Goal: Transaction & Acquisition: Purchase product/service

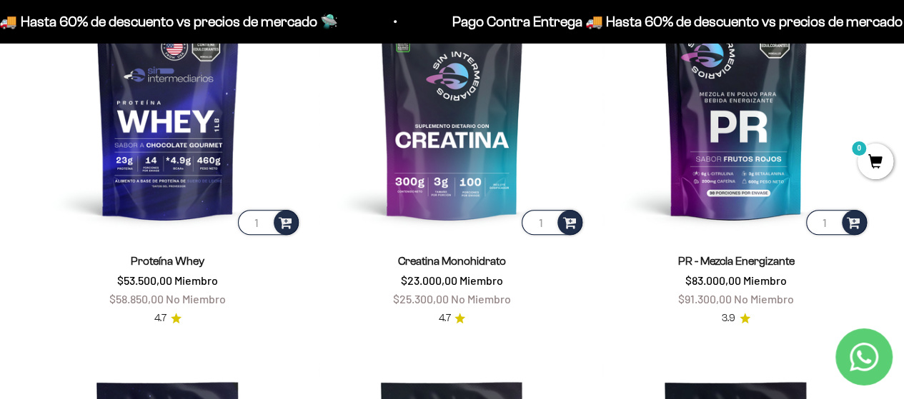
scroll to position [567, 0]
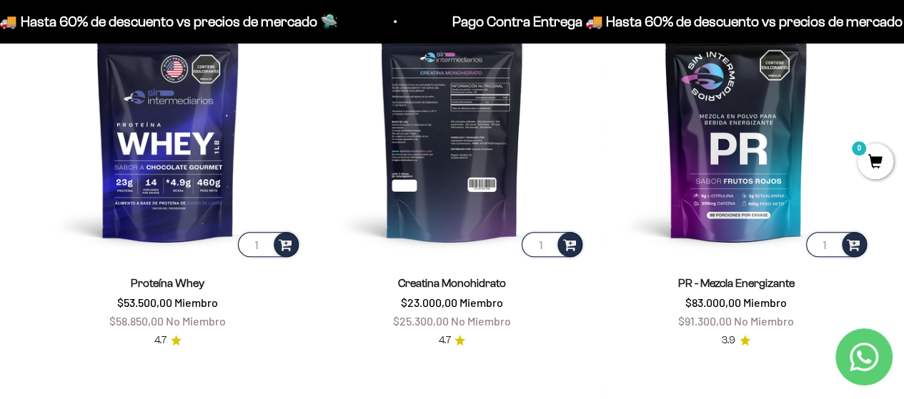
click at [488, 171] on img at bounding box center [452, 126] width 267 height 267
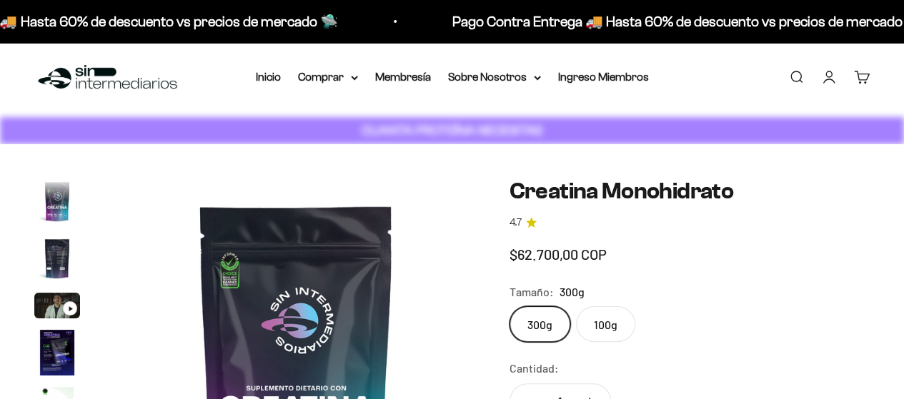
scroll to position [59, 0]
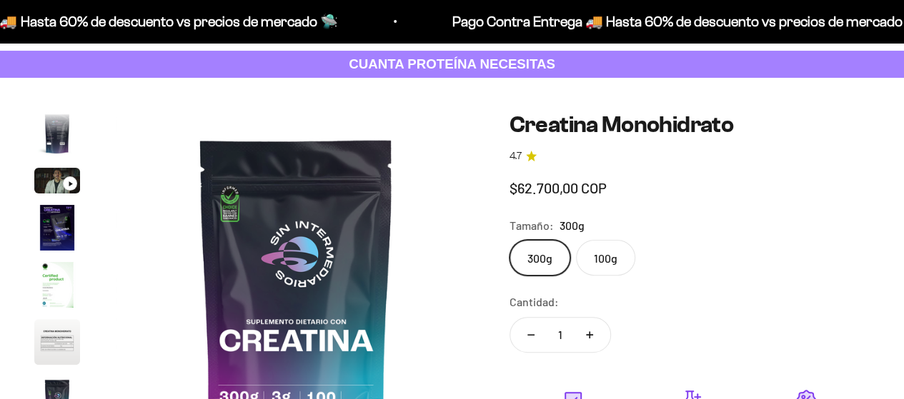
click at [617, 261] on label "100g" at bounding box center [605, 258] width 59 height 36
click at [509, 240] on input "100g" at bounding box center [509, 239] width 1 height 1
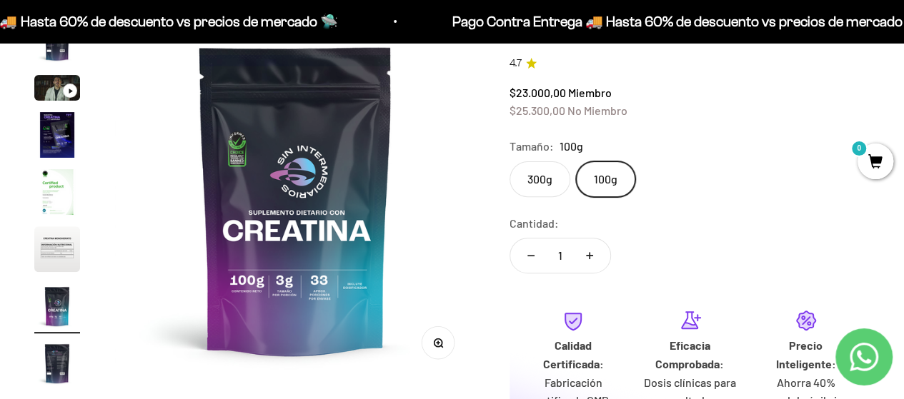
scroll to position [143, 0]
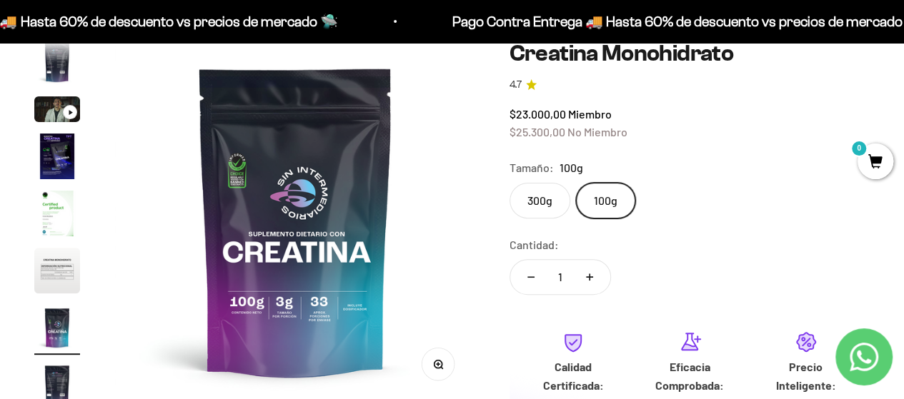
click at [543, 206] on label "300g" at bounding box center [539, 201] width 61 height 36
click at [509, 183] on input "300g" at bounding box center [509, 182] width 1 height 1
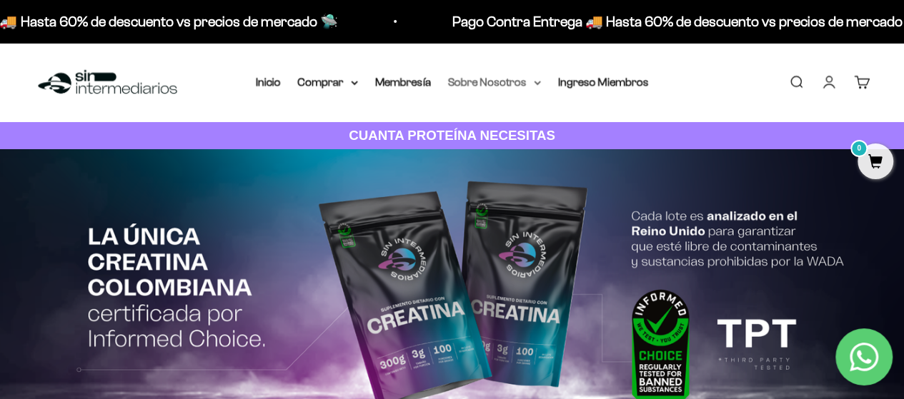
click at [534, 78] on summary "Sobre Nosotros" at bounding box center [494, 82] width 93 height 19
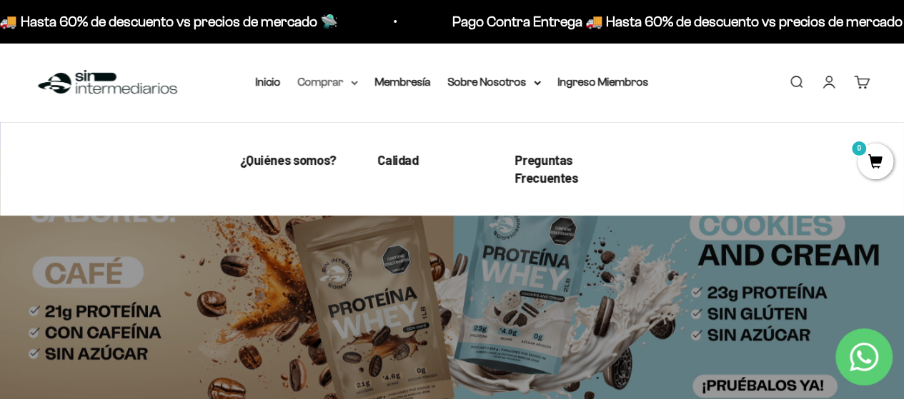
click at [334, 84] on summary "Comprar" at bounding box center [328, 82] width 60 height 19
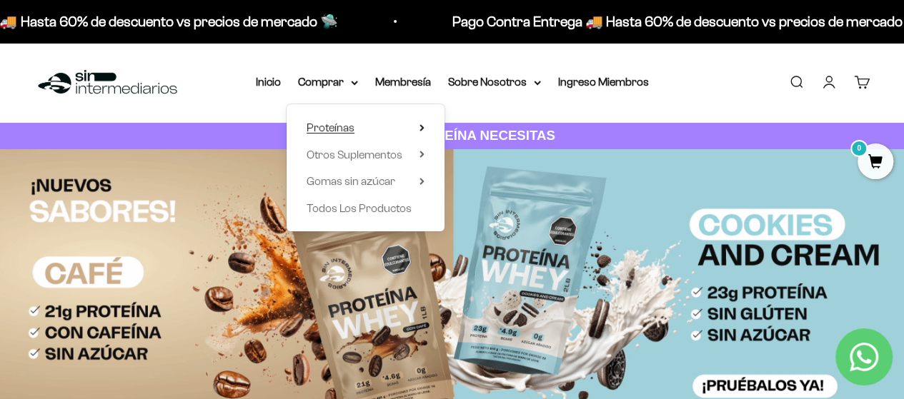
click at [340, 124] on span "Proteínas" at bounding box center [330, 127] width 48 height 12
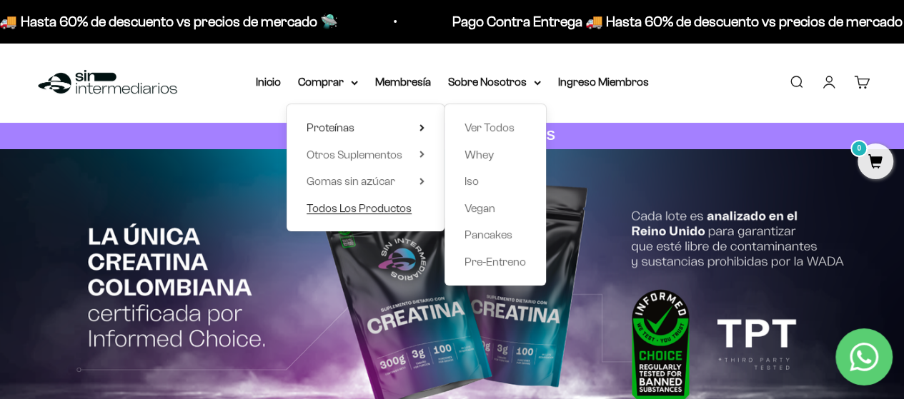
click at [342, 206] on span "Todos Los Productos" at bounding box center [358, 208] width 105 height 12
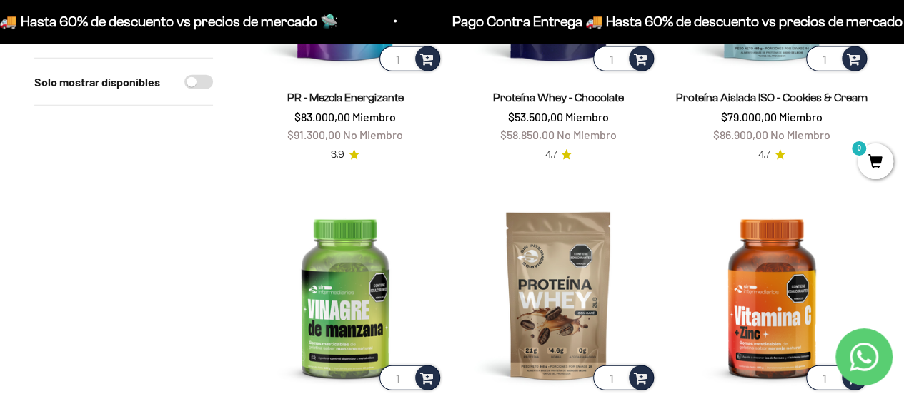
scroll to position [1643, 0]
